Goal: Obtain resource: Obtain resource

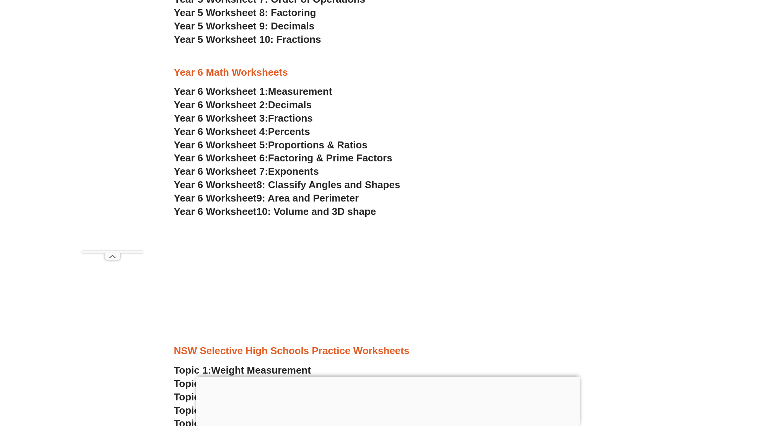
scroll to position [1723, 0]
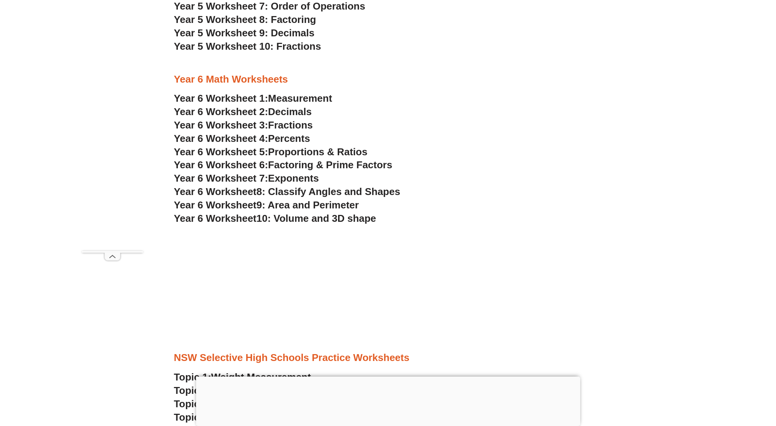
drag, startPoint x: 313, startPoint y: 164, endPoint x: 274, endPoint y: 105, distance: 70.9
click at [274, 105] on h3 "Year 6 Worksheet 1: Measurement" at bounding box center [388, 98] width 428 height 13
click at [250, 109] on span "Year 6 Worksheet 2:" at bounding box center [221, 111] width 94 height 11
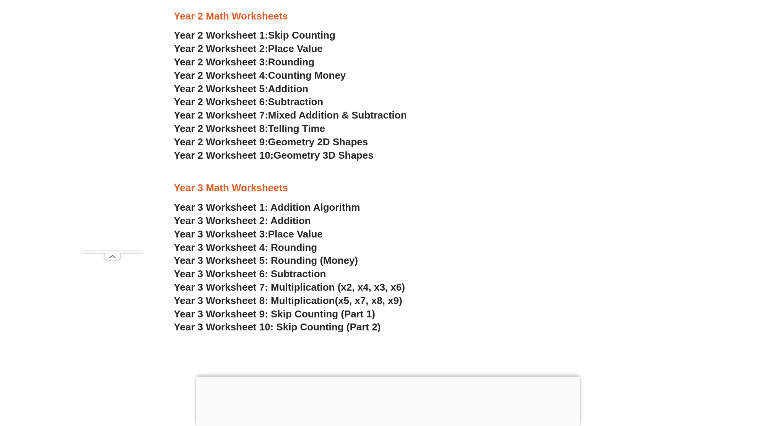
scroll to position [989, 0]
click at [329, 136] on span "Geometry 2D Shapes" at bounding box center [318, 140] width 100 height 11
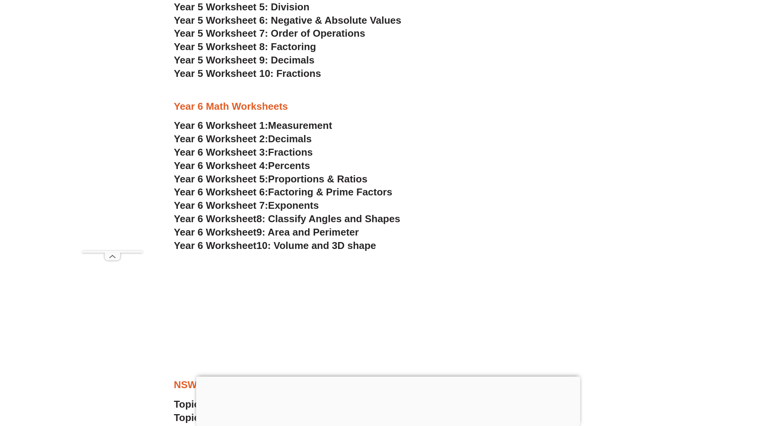
scroll to position [1697, 0]
drag, startPoint x: 342, startPoint y: 198, endPoint x: 602, endPoint y: 189, distance: 260.8
click at [602, 189] on div "Year 4 Math Worksheets Year 4 Worksheet 1: Place Value Year 4 Worksheet 2: Addi…" at bounding box center [388, 13] width 436 height 484
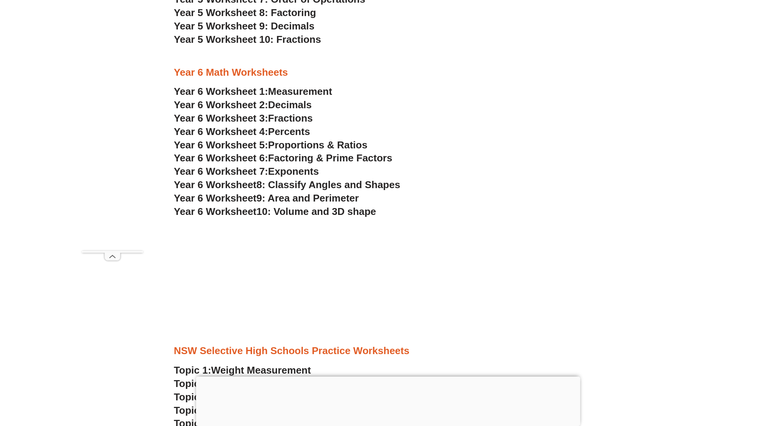
scroll to position [1729, 0]
click at [342, 148] on span "Proportions & Ratios" at bounding box center [317, 145] width 99 height 11
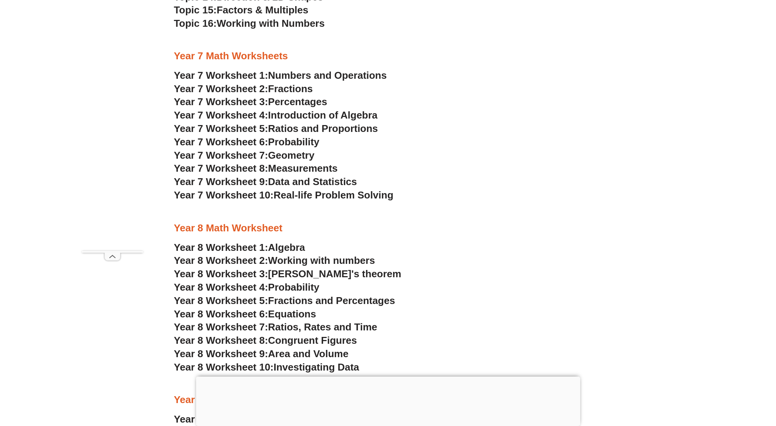
scroll to position [2282, 0]
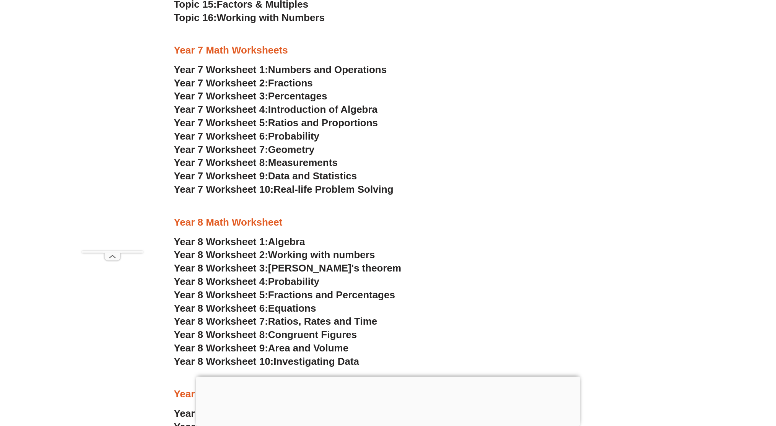
drag, startPoint x: 303, startPoint y: 200, endPoint x: 279, endPoint y: 203, distance: 24.3
click at [279, 203] on div at bounding box center [388, 206] width 428 height 19
click at [286, 191] on span "Real-life Problem Solving" at bounding box center [333, 189] width 120 height 11
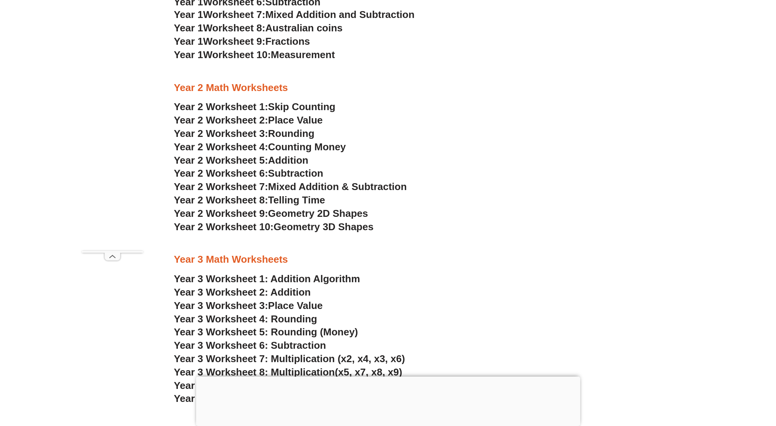
scroll to position [916, 0]
drag, startPoint x: 334, startPoint y: 255, endPoint x: 297, endPoint y: 248, distance: 37.3
click at [297, 248] on div at bounding box center [388, 243] width 428 height 19
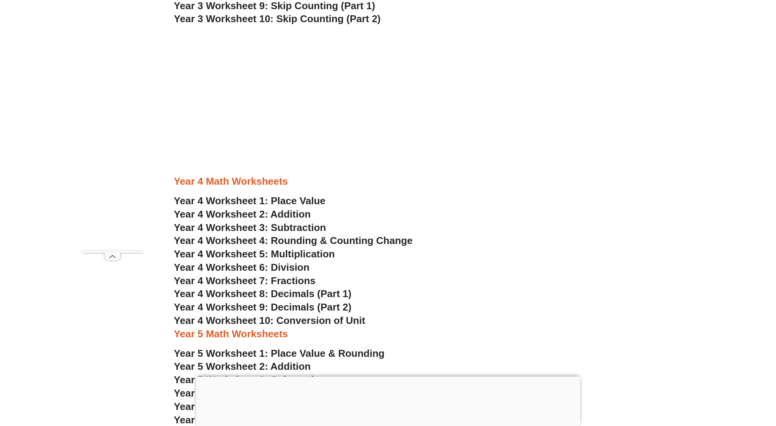
scroll to position [1399, 0]
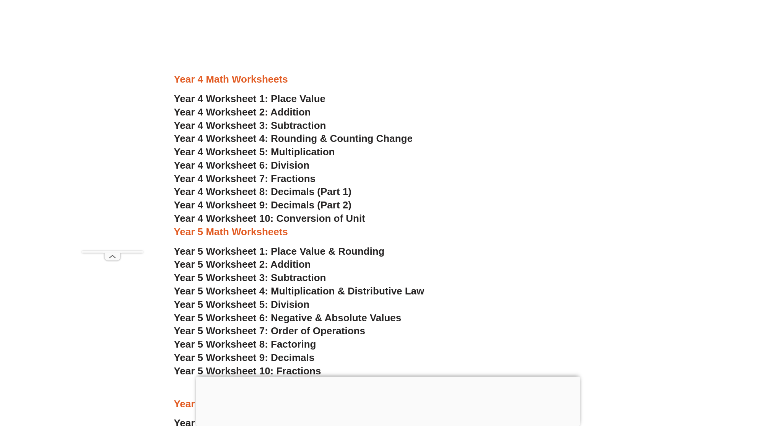
click at [293, 166] on span "Year 4 Worksheet 6: Division" at bounding box center [242, 164] width 136 height 11
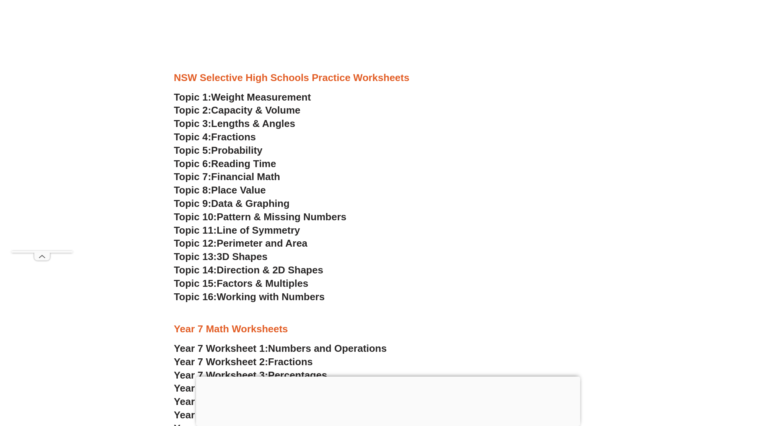
scroll to position [1998, 0]
click at [257, 300] on span "Working with Numbers" at bounding box center [271, 297] width 108 height 11
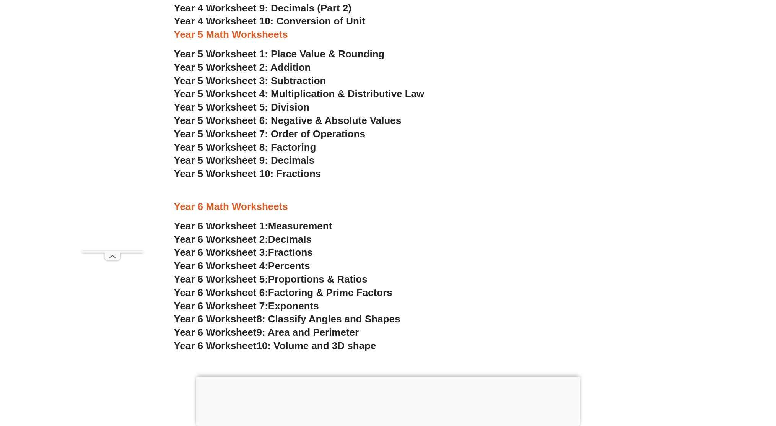
scroll to position [1479, 0]
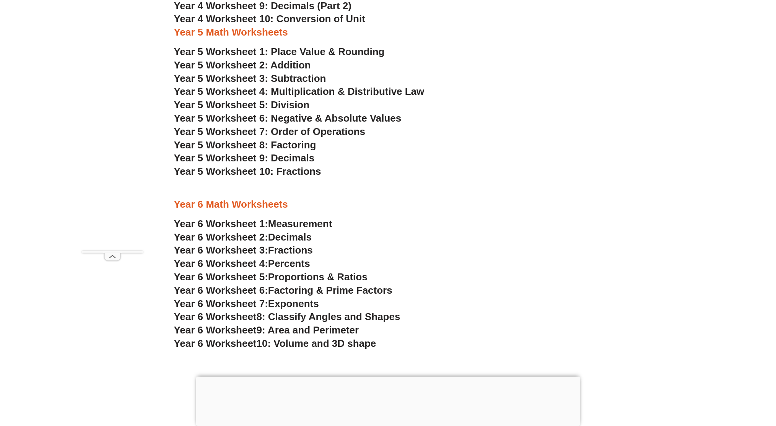
click at [306, 223] on span "Measurement" at bounding box center [300, 223] width 64 height 11
